Goal: Feedback & Contribution: Contribute content

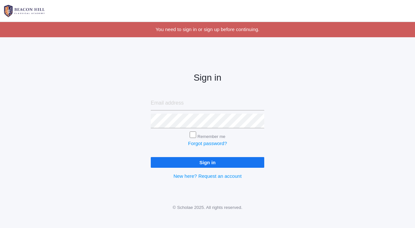
type input "[EMAIL_ADDRESS][DOMAIN_NAME]"
click at [191, 167] on input "Sign in" at bounding box center [207, 162] width 113 height 11
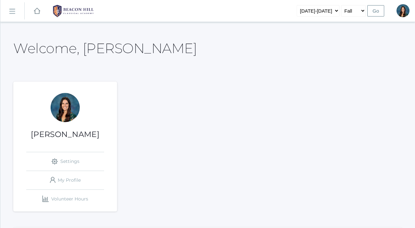
click at [13, 16] on link "icons/ui/navigation/hamburger Created with Sketch." at bounding box center [12, 11] width 24 height 18
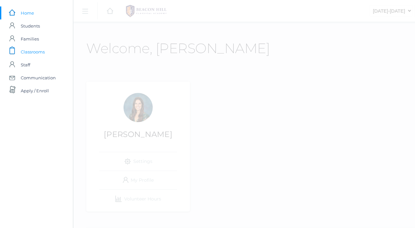
click at [31, 48] on span "Classrooms" at bounding box center [33, 51] width 24 height 13
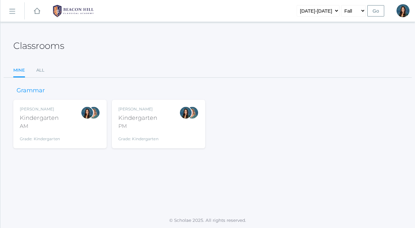
click at [57, 131] on div "Jordyn Dewey Kindergarten AM Grade: Kindergarten *KIND" at bounding box center [40, 124] width 40 height 36
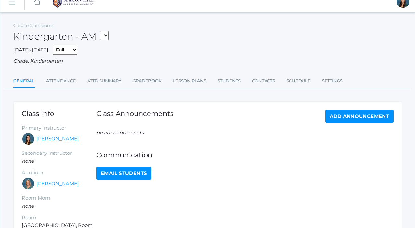
scroll to position [14, 0]
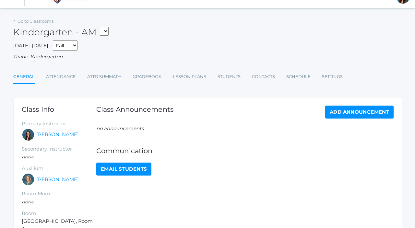
click at [170, 78] on ul "General Attendance Attd Summary Gradebook Lesson Plans Students Contacts Schedu…" at bounding box center [207, 77] width 389 height 14
click at [180, 78] on link "Lesson Plans" at bounding box center [189, 76] width 33 height 13
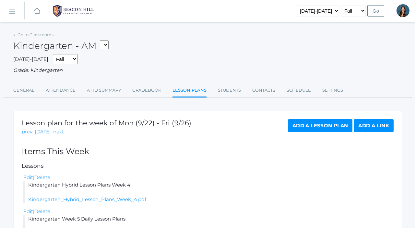
scroll to position [46, 0]
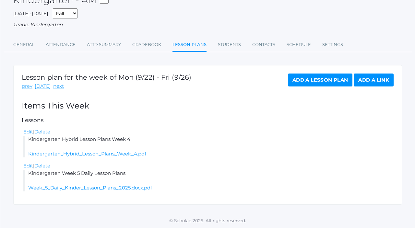
drag, startPoint x: 134, startPoint y: 140, endPoint x: 29, endPoint y: 141, distance: 105.0
click at [29, 141] on li "Kindergarten Hybrid Lesson Plans Week 4 Kindergarten_Hybrid_Lesson_Plans_Week_4…" at bounding box center [208, 147] width 370 height 22
copy li "Kindergarten Hybrid Lesson Plans Week 4"
click at [56, 86] on link "next" at bounding box center [58, 86] width 11 height 7
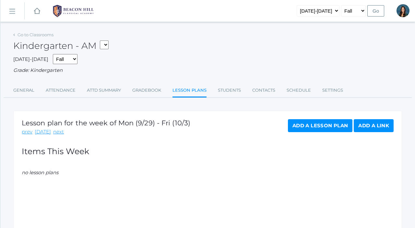
click at [322, 128] on link "Add a Lesson Plan" at bounding box center [320, 125] width 64 height 13
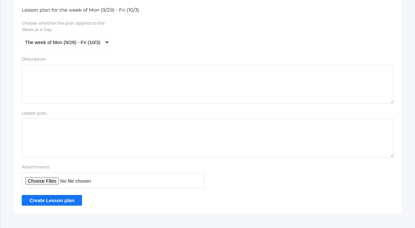
scroll to position [146, 0]
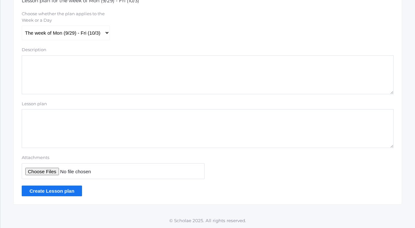
click at [71, 129] on textarea "Lesson plan" at bounding box center [208, 128] width 372 height 39
paste textarea "Kindergarten Hybrid Lesson Plans Week 4"
type textarea "Kindergarten Hybrid Lesson Plans Week 5"
click at [52, 170] on input "Attachments" at bounding box center [113, 171] width 183 height 16
type input "C:\fakepath\Kindergarten Hybrid Lesson Plans Week 5.pdf"
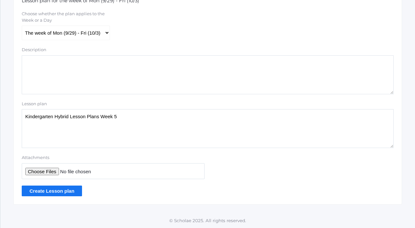
click at [68, 191] on input "Create Lesson plan" at bounding box center [52, 191] width 60 height 11
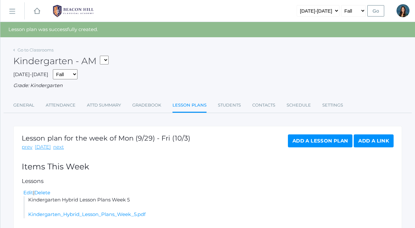
click at [107, 61] on select "*KIND - Kindergarten AM *KIND - Kindergarten PM" at bounding box center [104, 60] width 9 height 9
select select "2131"
click at [102, 56] on select "*KIND - Kindergarten AM *KIND - Kindergarten PM" at bounding box center [104, 60] width 9 height 9
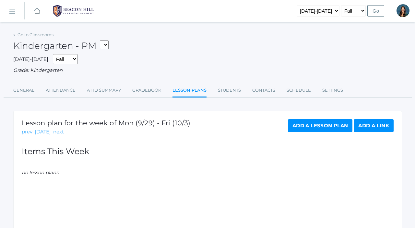
scroll to position [36, 0]
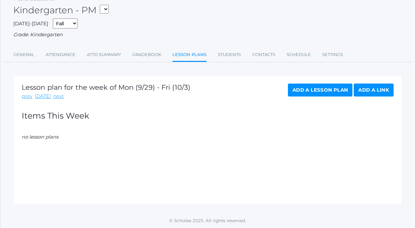
click at [301, 93] on link "Add a Lesson Plan" at bounding box center [320, 90] width 64 height 13
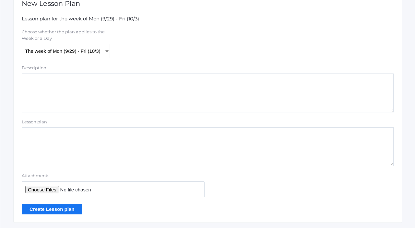
scroll to position [146, 0]
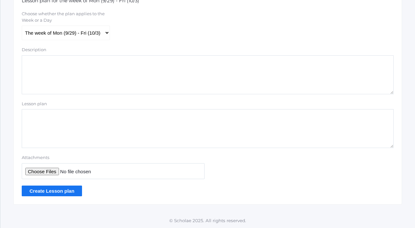
click at [67, 138] on textarea "Lesson plan" at bounding box center [208, 128] width 372 height 39
paste textarea "Kindergarten Hybrid Lesson Plans Week 4"
type textarea "Kindergarten Hybrid Lesson Plans Week 5"
click at [52, 168] on input "Attachments" at bounding box center [113, 171] width 183 height 16
type input "C:\fakepath\Kindergarten Hybrid Lesson Plans Week 5.pdf"
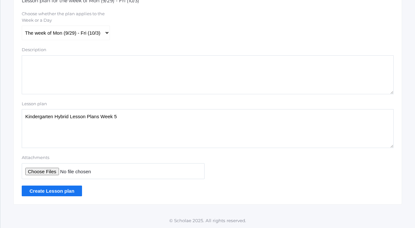
click at [49, 193] on input "Create Lesson plan" at bounding box center [52, 191] width 60 height 11
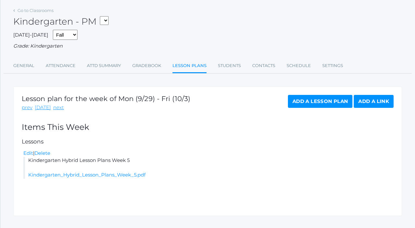
scroll to position [51, 0]
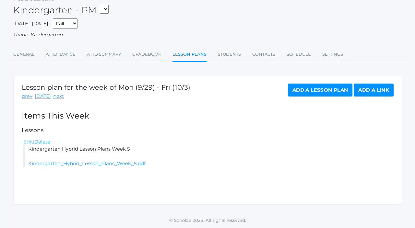
click at [27, 143] on link "Edit" at bounding box center [28, 142] width 10 height 6
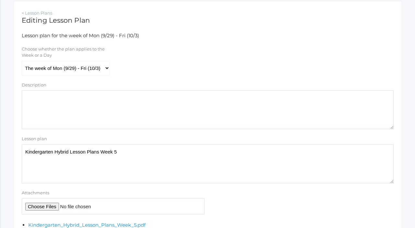
scroll to position [176, 0]
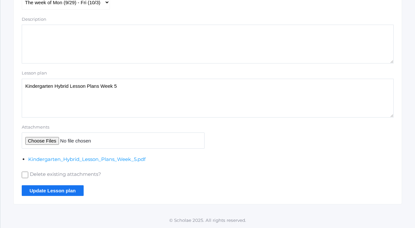
click at [27, 175] on input "Delete existing attachments?" at bounding box center [25, 175] width 6 height 6
checkbox input "true"
click at [35, 144] on input "Attachments" at bounding box center [113, 141] width 183 height 16
type input "C:\fakepath\Kindergarten Hybrid Lesson Plans Week 5.pdf"
click at [52, 190] on input "Update Lesson plan" at bounding box center [53, 190] width 62 height 11
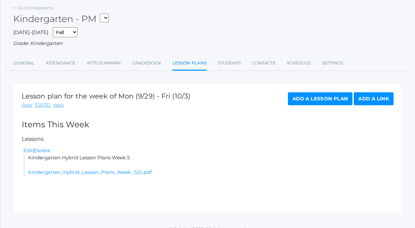
scroll to position [51, 0]
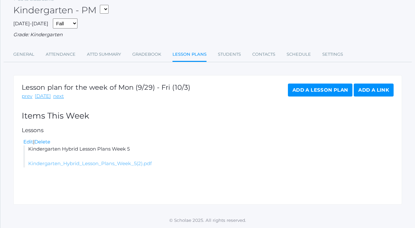
click at [61, 165] on link "Kindergarten_Hybrid_Lesson_Plans_Week_5(2).pdf" at bounding box center [89, 163] width 123 height 6
click at [105, 6] on select "*KIND - Kindergarten AM *KIND - Kindergarten PM" at bounding box center [104, 9] width 9 height 9
select select "1957"
click at [102, 5] on select "*KIND - Kindergarten AM *KIND - Kindergarten PM" at bounding box center [104, 9] width 9 height 9
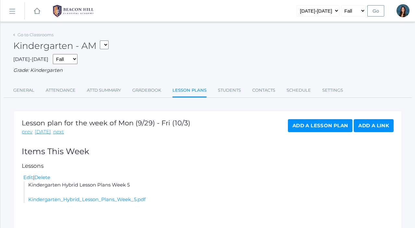
scroll to position [36, 0]
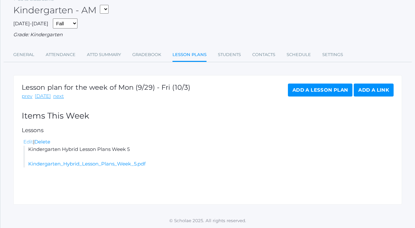
click at [28, 143] on link "Edit" at bounding box center [28, 142] width 10 height 6
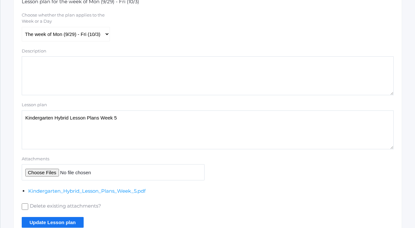
scroll to position [176, 0]
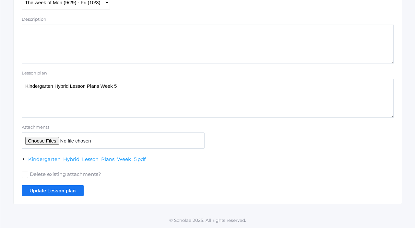
click at [27, 175] on input "Delete existing attachments?" at bounding box center [25, 175] width 6 height 6
checkbox input "true"
click at [39, 143] on input "Attachments" at bounding box center [113, 141] width 183 height 16
type input "C:\fakepath\Kindergarten Hybrid Lesson Plans Week 5.pdf"
click at [68, 193] on input "Update Lesson plan" at bounding box center [53, 190] width 62 height 11
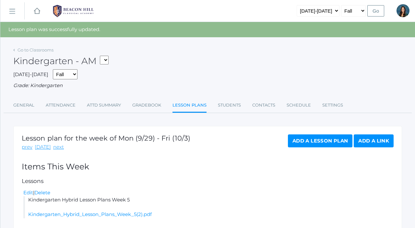
scroll to position [51, 0]
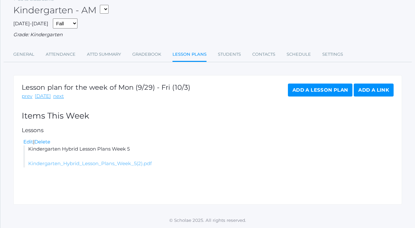
click at [74, 164] on link "Kindergarten_Hybrid_Lesson_Plans_Week_5(2).pdf" at bounding box center [89, 163] width 123 height 6
